Goal: Task Accomplishment & Management: Use online tool/utility

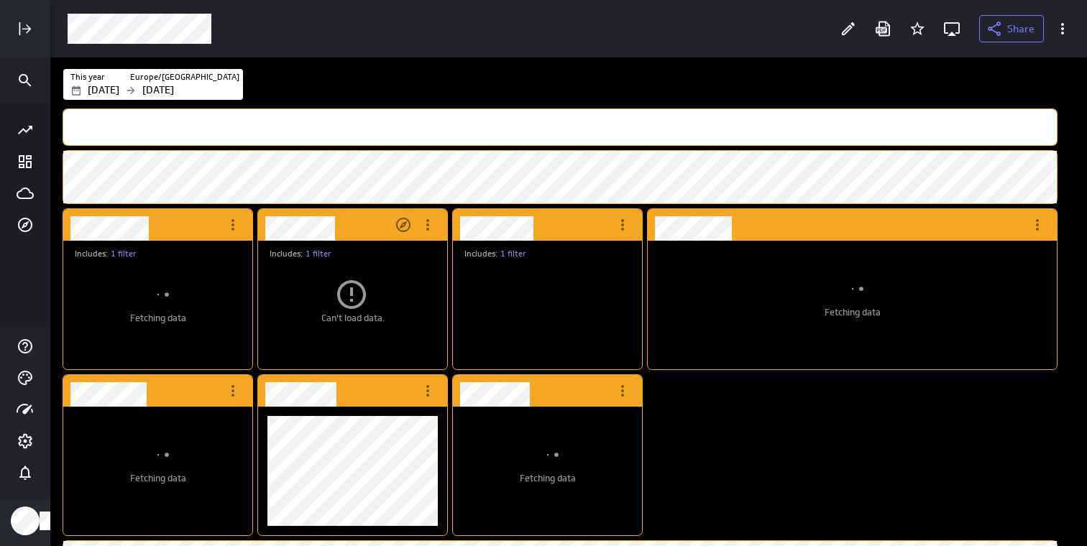
scroll to position [91, 171]
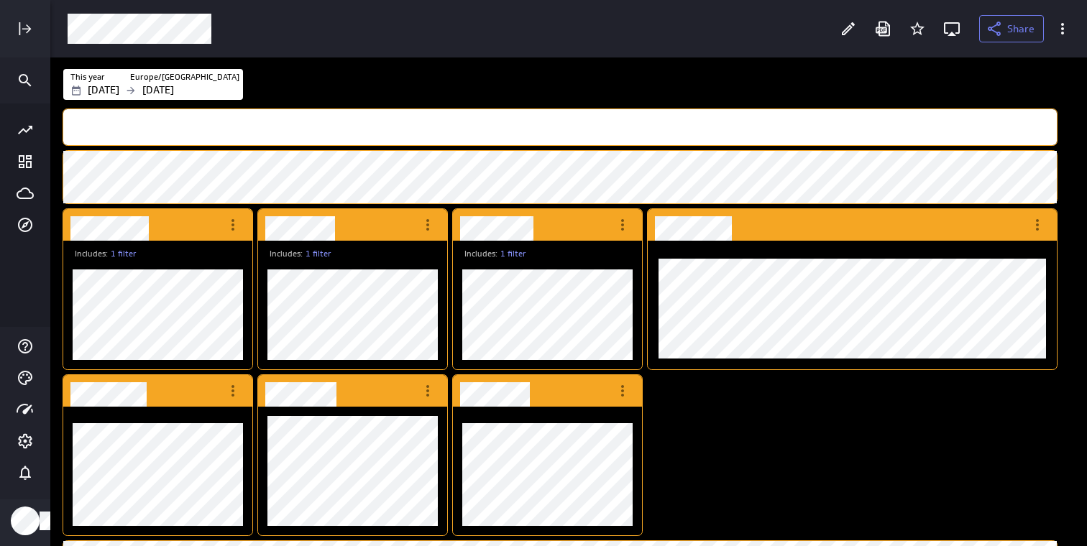
scroll to position [656, 1017]
click at [431, 228] on icon "More actions" at bounding box center [427, 224] width 17 height 17
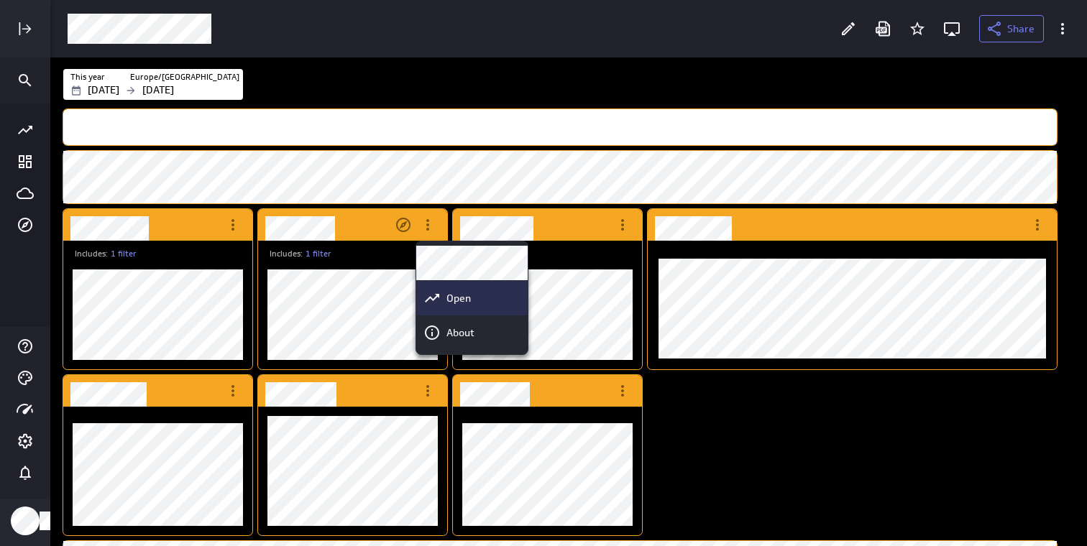
click at [493, 295] on div "Open" at bounding box center [478, 298] width 75 height 15
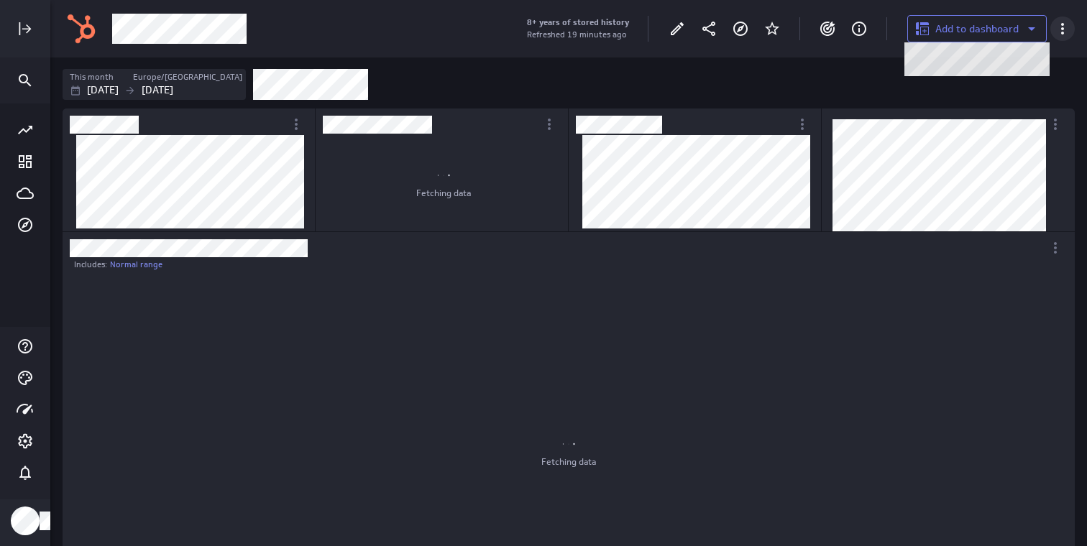
scroll to position [377, 459]
click at [1057, 28] on icon at bounding box center [1062, 28] width 17 height 17
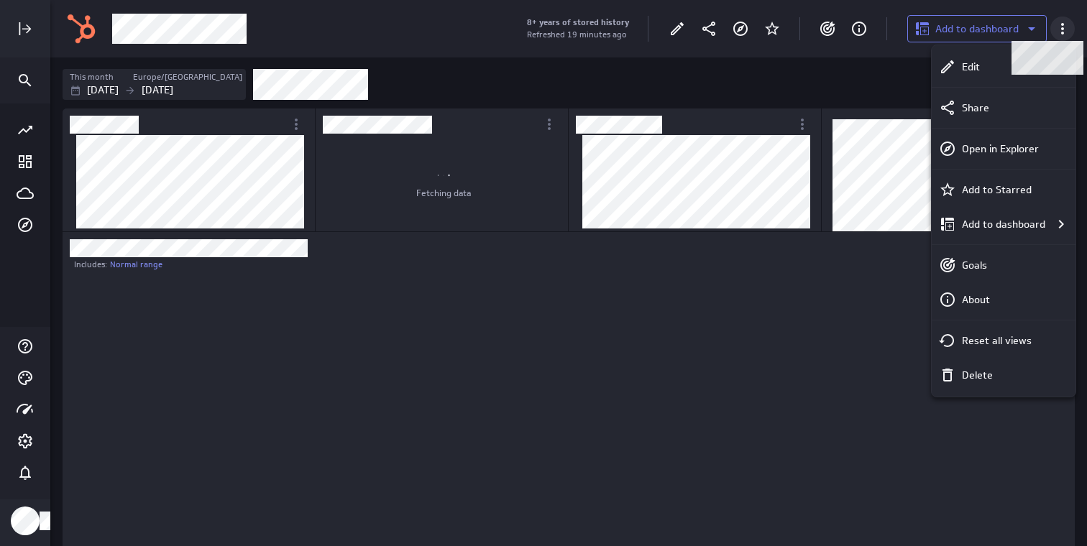
scroll to position [0, 0]
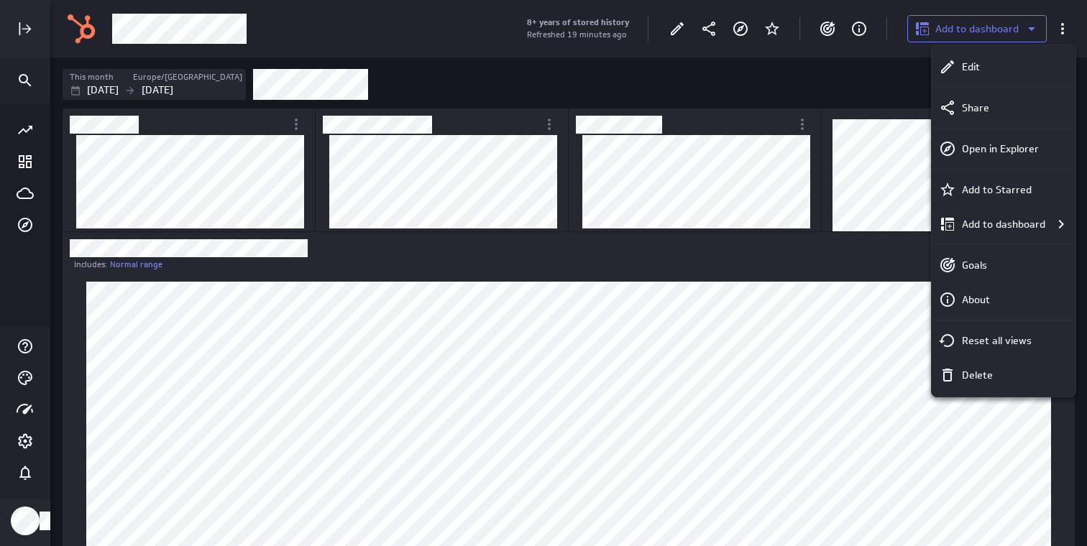
click at [865, 78] on div at bounding box center [543, 273] width 1087 height 546
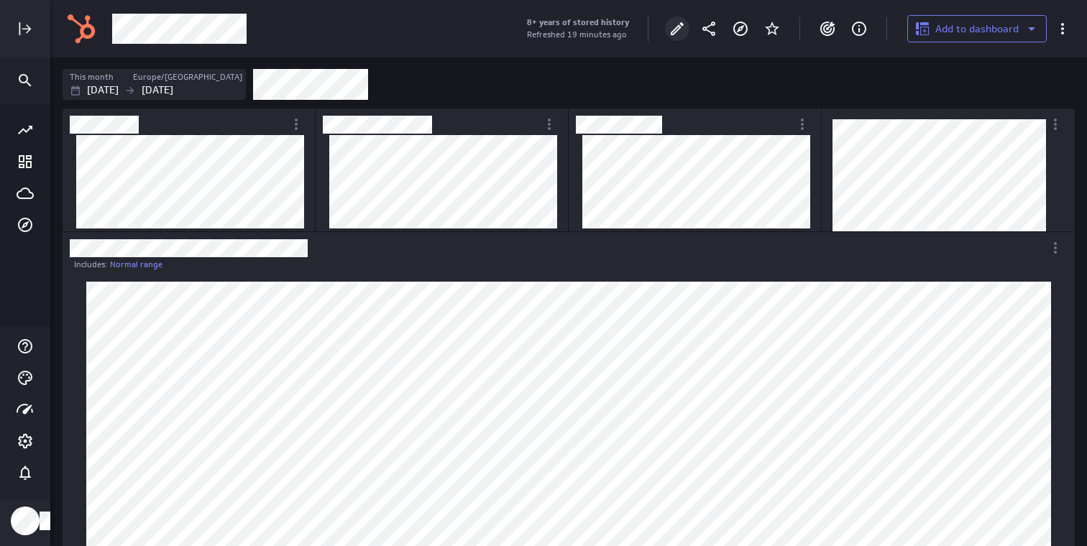
click at [672, 27] on icon "Edit" at bounding box center [676, 28] width 17 height 17
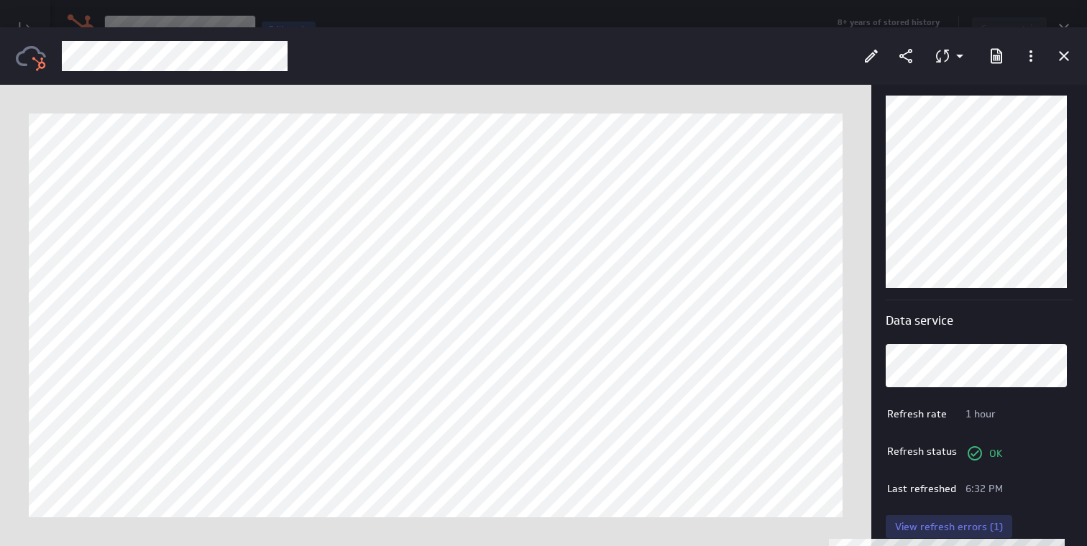
click at [970, 530] on span "View refresh errors (1)" at bounding box center [949, 526] width 108 height 13
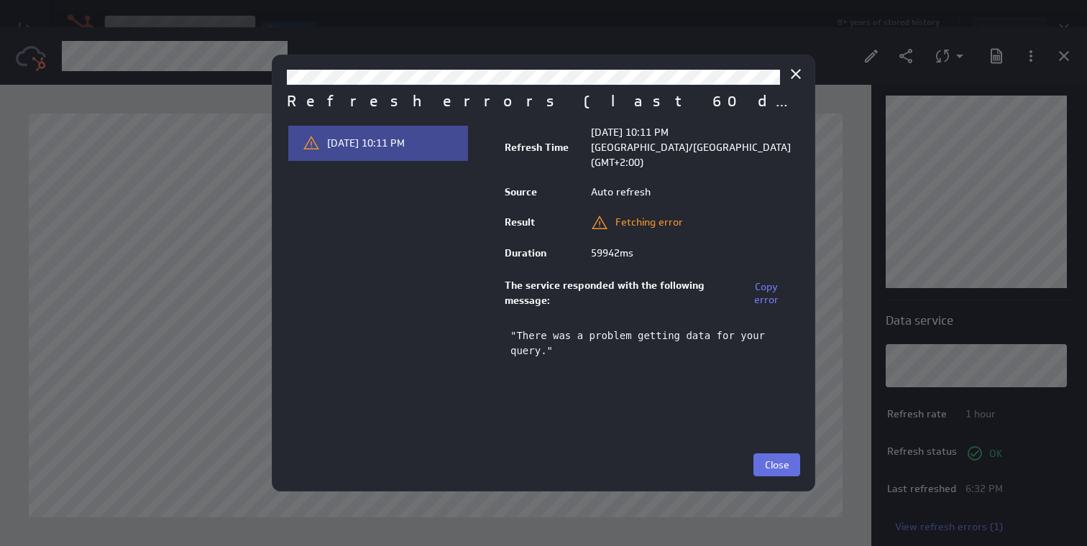
click at [777, 470] on span "Close" at bounding box center [777, 465] width 24 height 13
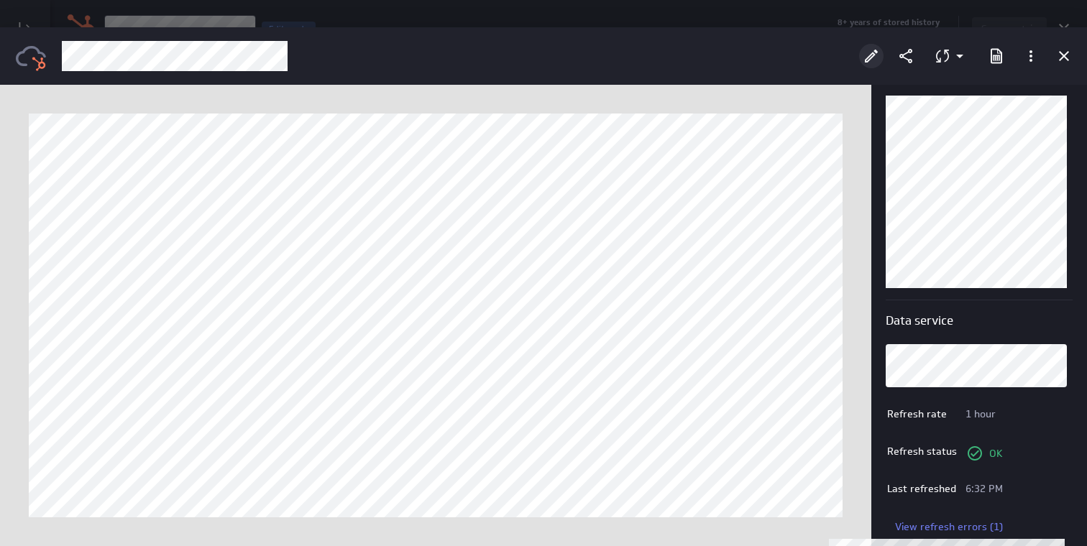
click at [874, 57] on icon "Edit" at bounding box center [870, 55] width 17 height 17
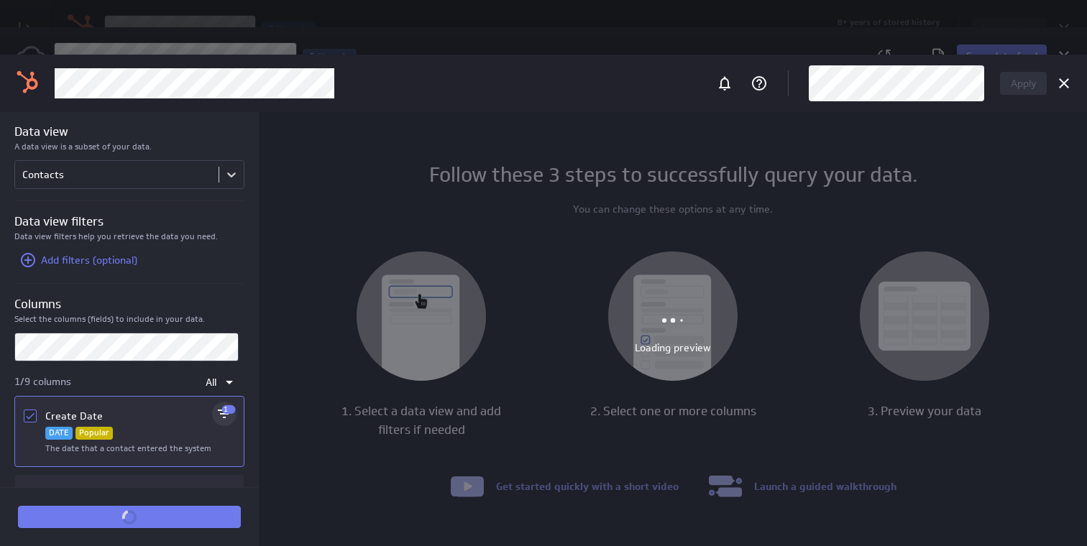
click at [222, 412] on p "1" at bounding box center [229, 409] width 14 height 9
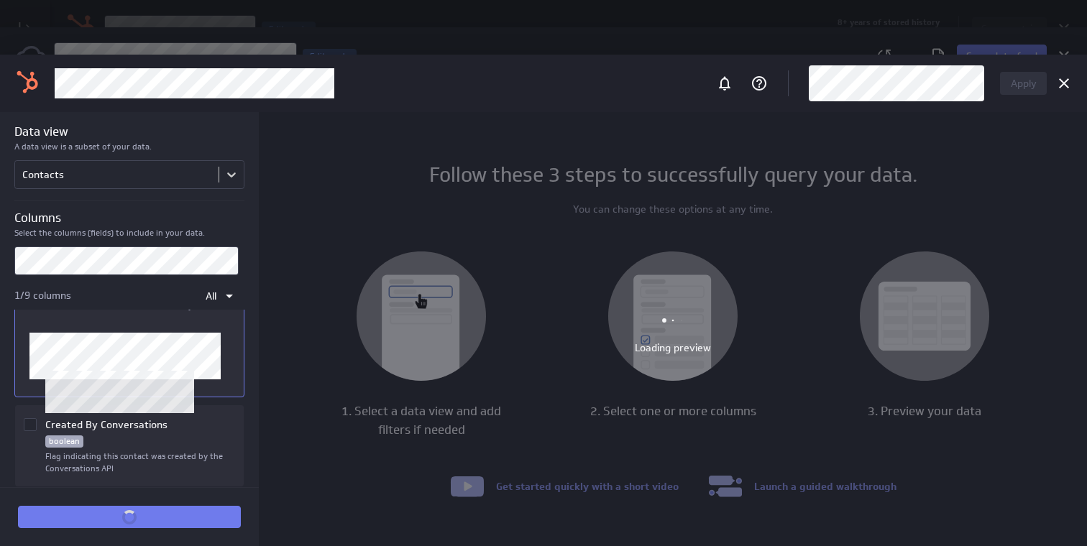
scroll to position [153, 0]
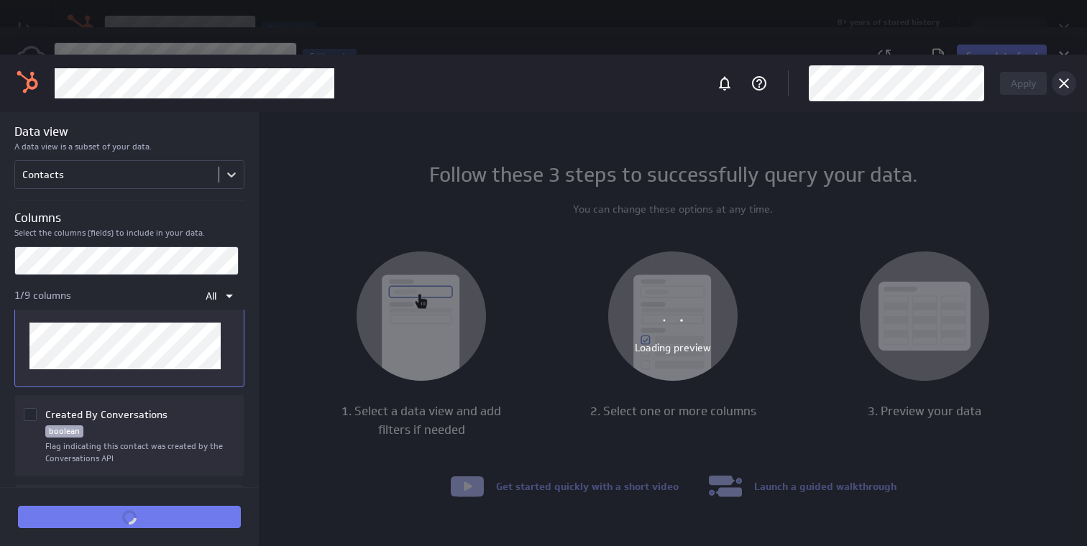
click at [1057, 83] on icon "Cancel" at bounding box center [1063, 83] width 17 height 17
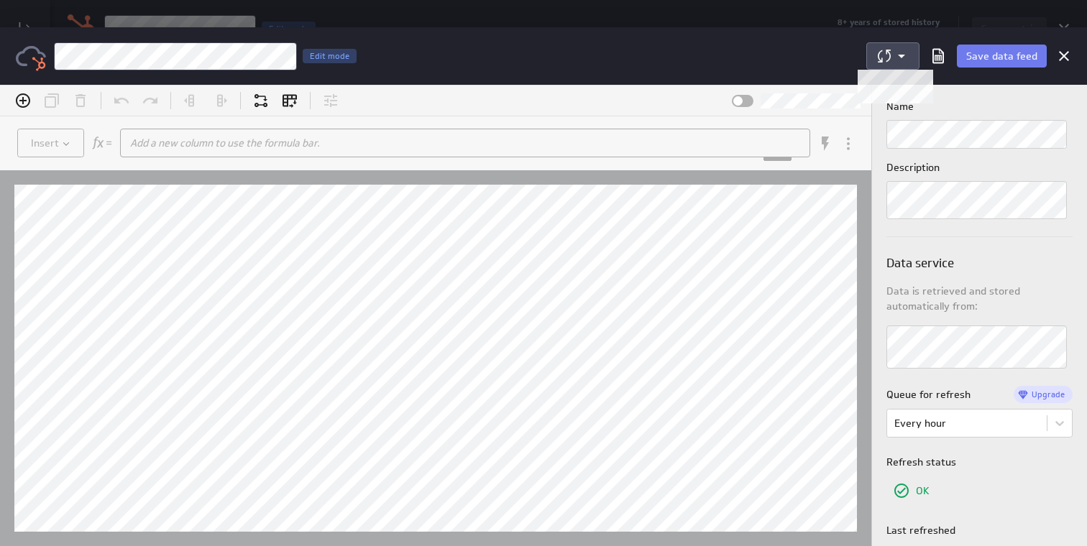
click at [885, 50] on icon at bounding box center [883, 55] width 17 height 17
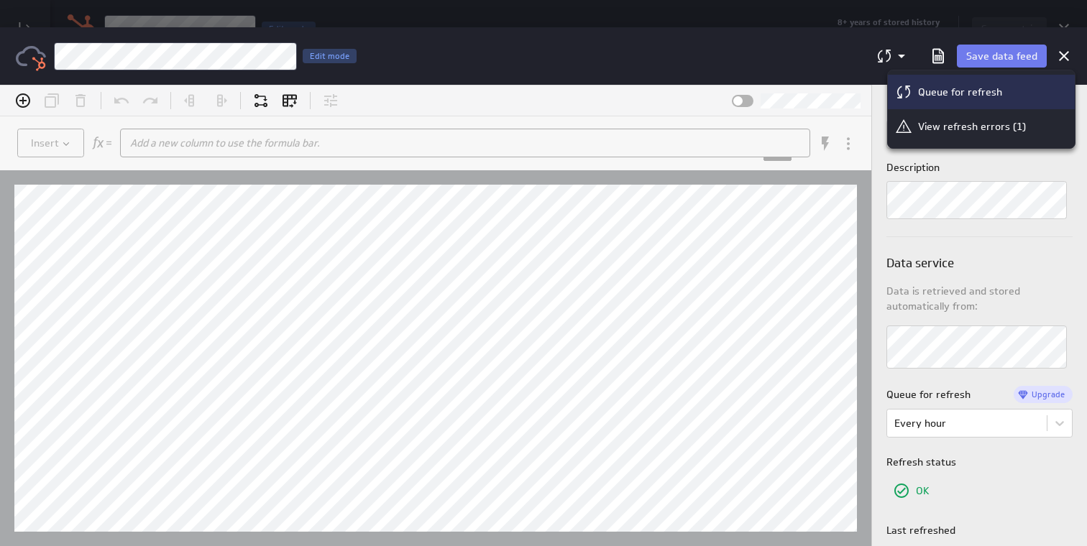
click at [925, 86] on p "Queue for refresh" at bounding box center [960, 92] width 84 height 15
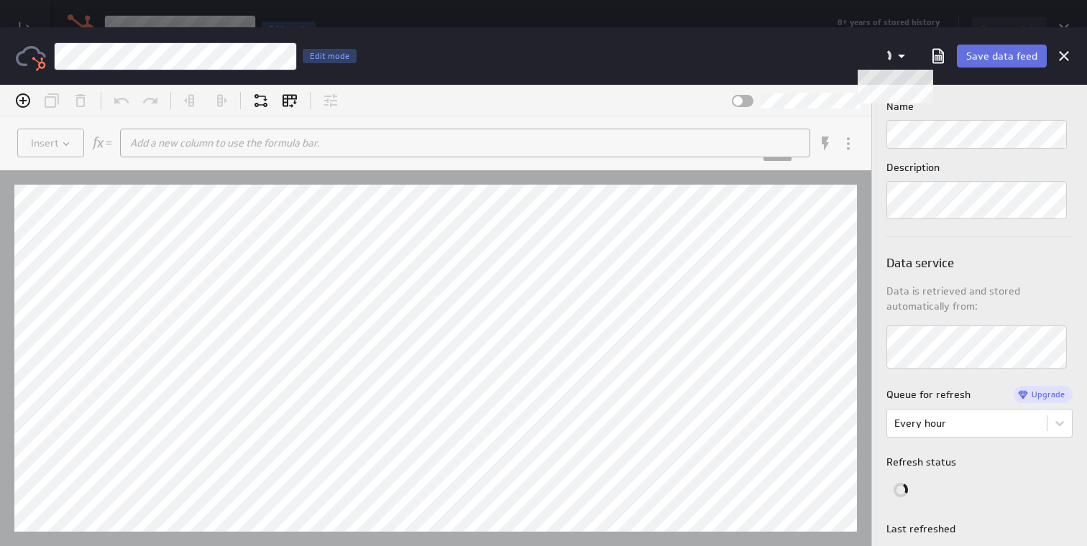
click at [1013, 57] on span "Save data feed" at bounding box center [1001, 56] width 71 height 13
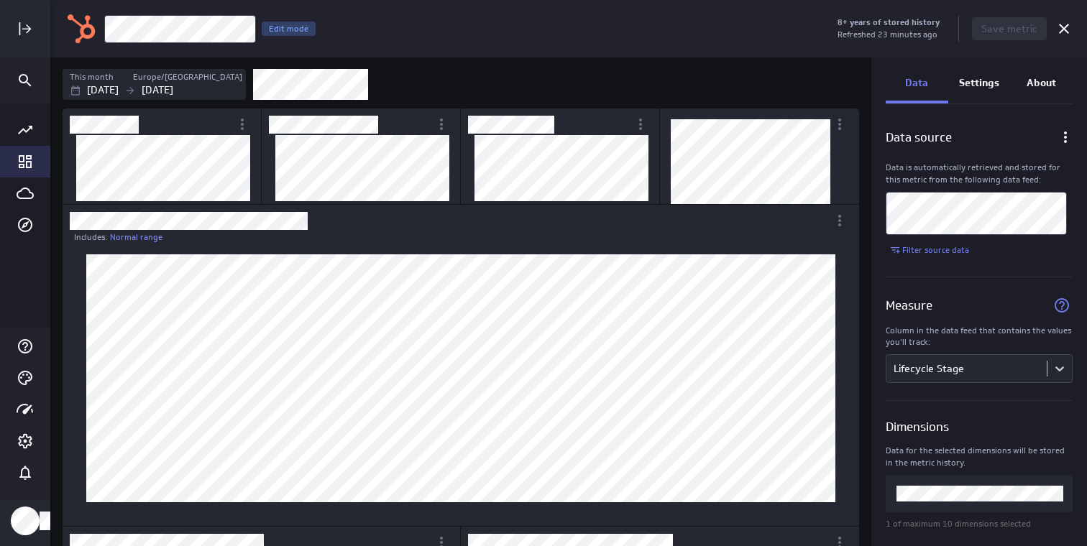
click at [22, 161] on icon "Go to Dashboard Library" at bounding box center [25, 161] width 13 height 13
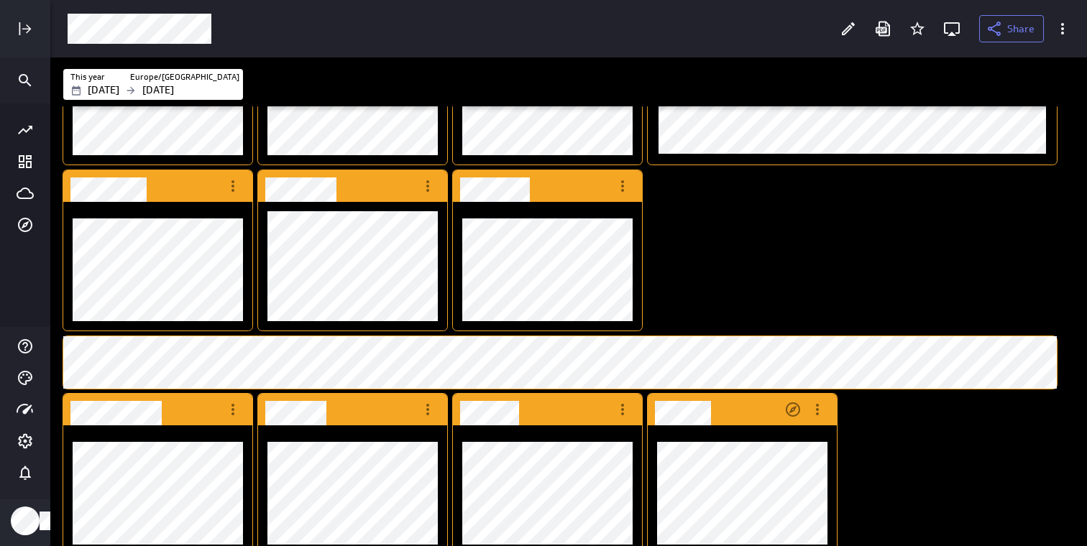
scroll to position [216, 0]
